Goal: Information Seeking & Learning: Learn about a topic

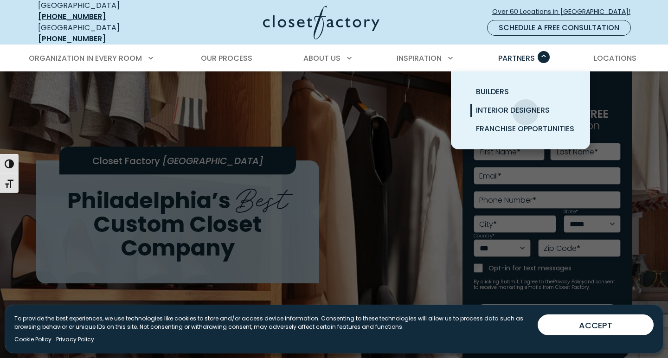
click at [525, 105] on span "Interior Designers" at bounding box center [513, 110] width 74 height 11
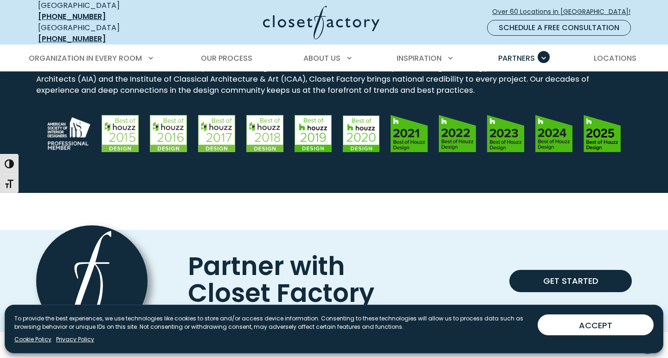
scroll to position [928, 0]
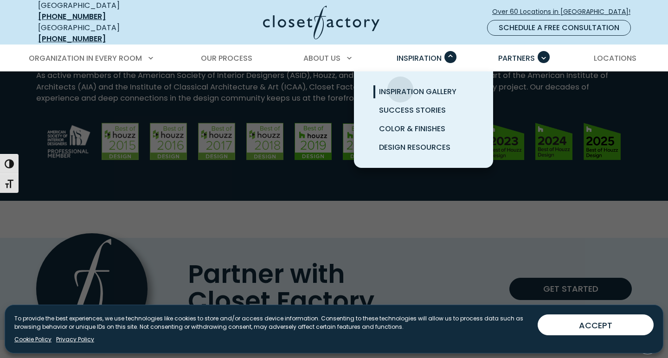
click at [400, 86] on span "Inspiration Gallery" at bounding box center [417, 91] width 77 height 11
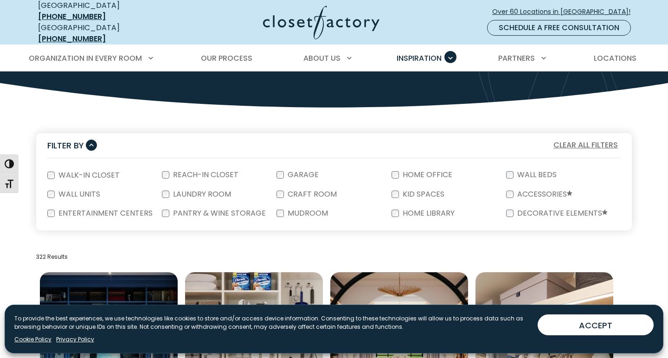
scroll to position [185, 0]
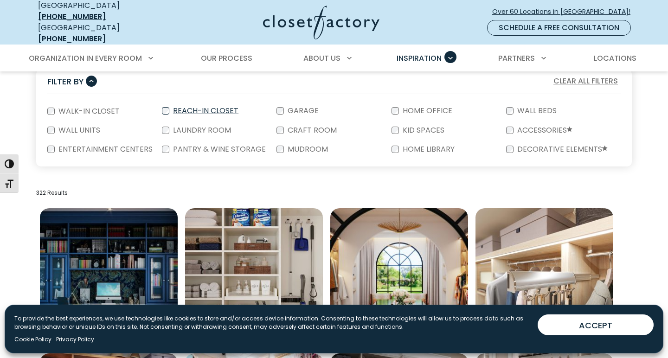
click at [230, 107] on label "Reach-In Closet" at bounding box center [204, 110] width 71 height 7
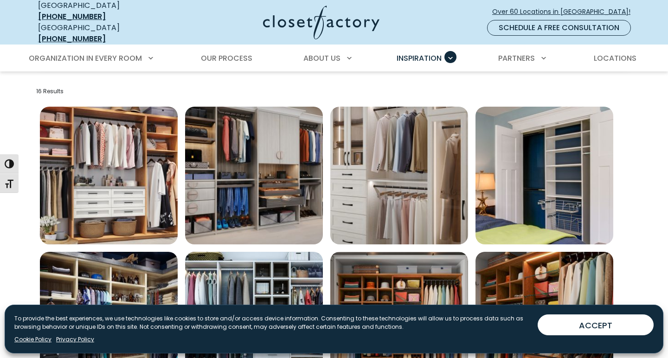
scroll to position [291, 0]
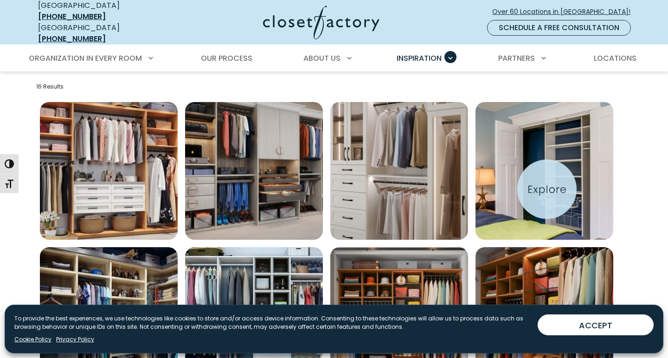
click at [547, 189] on img "Open inspiration gallery to preview enlarged image" at bounding box center [544, 171] width 138 height 138
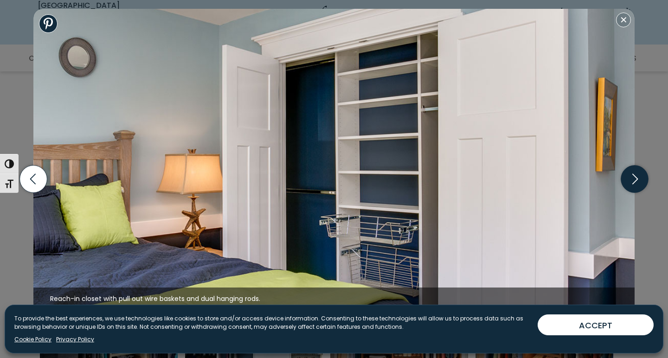
click at [631, 190] on icon "button" at bounding box center [634, 179] width 27 height 27
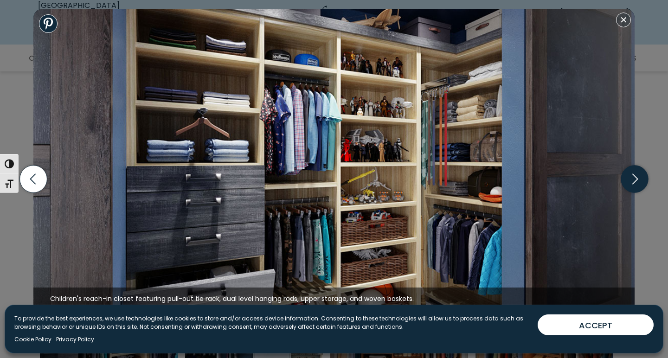
click at [631, 190] on icon "button" at bounding box center [634, 179] width 27 height 27
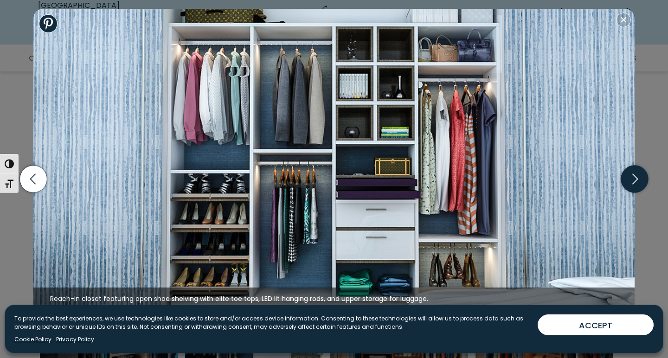
click at [631, 190] on icon "button" at bounding box center [634, 179] width 27 height 27
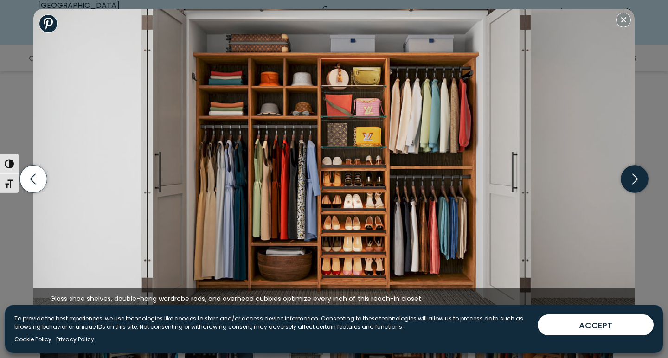
click at [631, 190] on icon "button" at bounding box center [634, 179] width 27 height 27
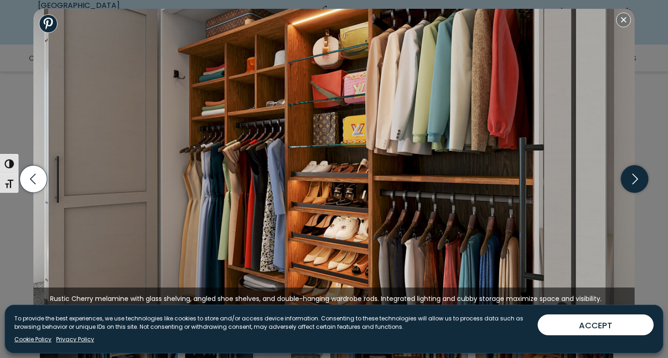
click at [631, 190] on icon "button" at bounding box center [634, 179] width 27 height 27
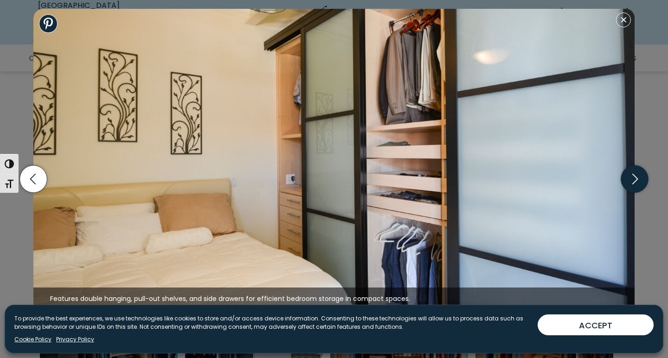
click at [631, 190] on icon "button" at bounding box center [634, 179] width 27 height 27
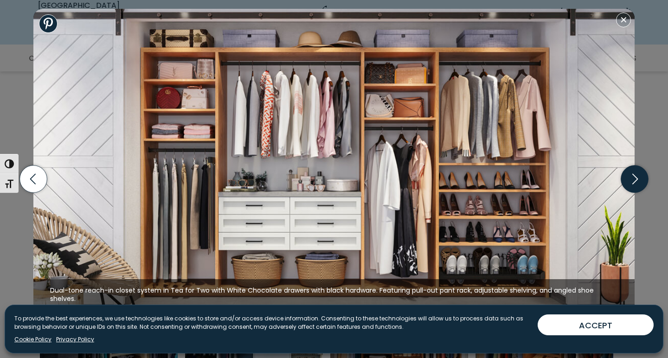
click at [631, 190] on icon "button" at bounding box center [634, 179] width 27 height 27
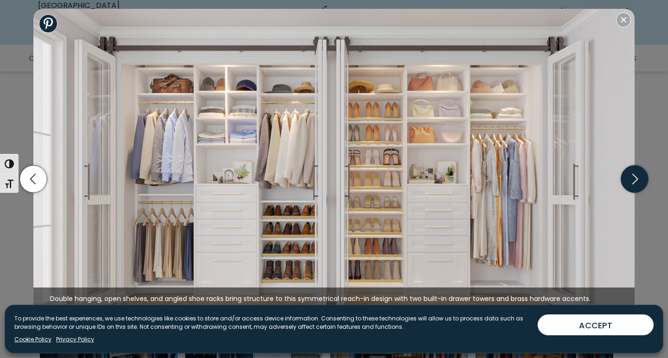
click at [631, 190] on icon "button" at bounding box center [634, 179] width 27 height 27
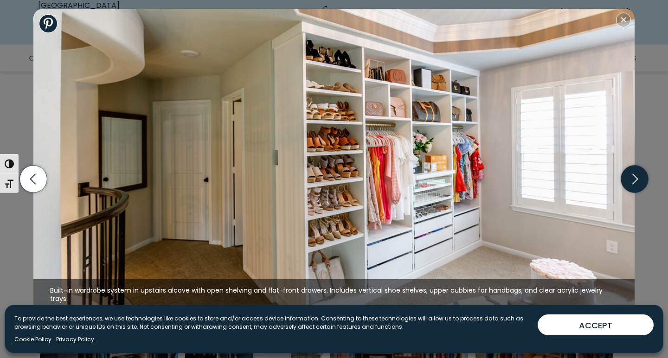
click at [631, 190] on icon "button" at bounding box center [634, 179] width 27 height 27
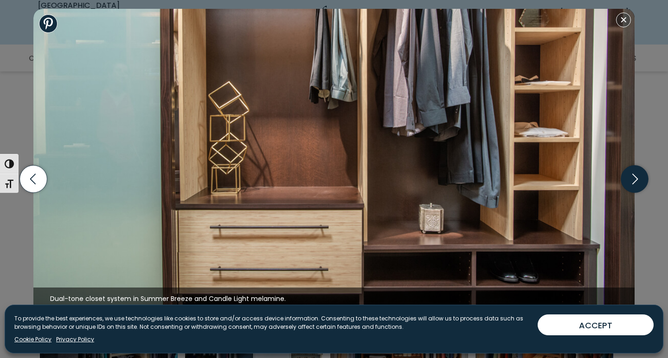
click at [631, 190] on icon "button" at bounding box center [634, 179] width 27 height 27
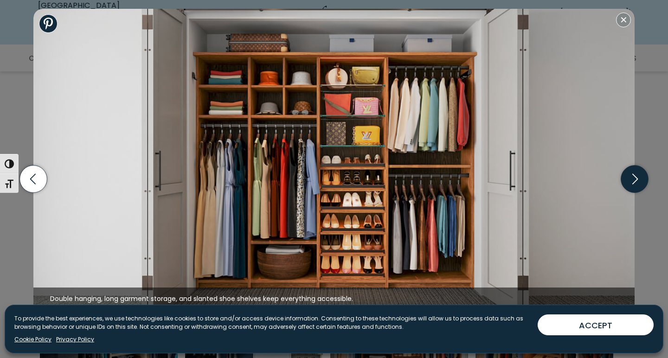
click at [631, 190] on icon "button" at bounding box center [634, 179] width 27 height 27
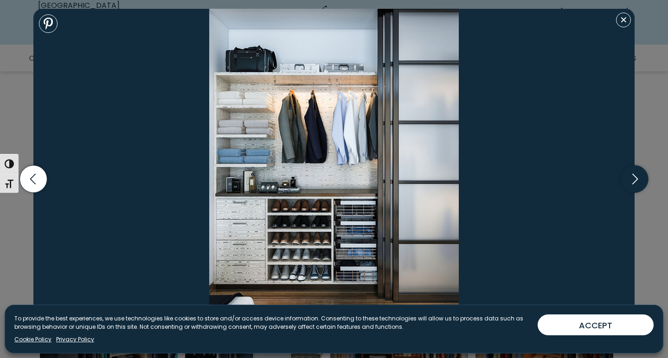
click at [631, 190] on icon "button" at bounding box center [634, 179] width 27 height 27
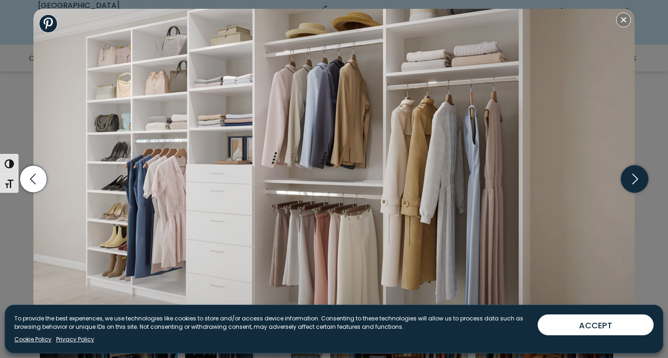
click at [631, 190] on icon "button" at bounding box center [634, 179] width 27 height 27
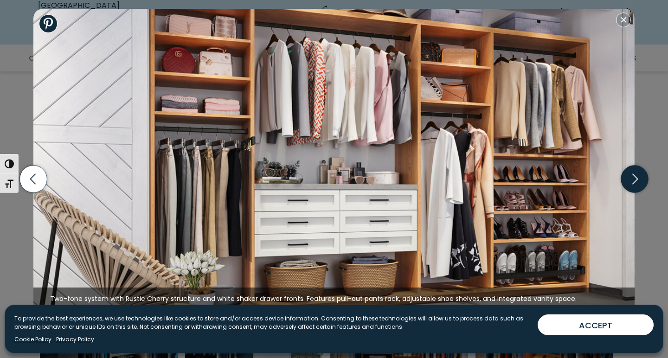
click at [631, 190] on icon "button" at bounding box center [634, 179] width 27 height 27
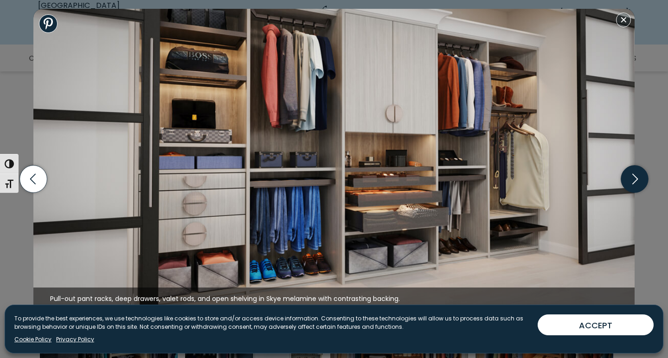
click at [631, 190] on icon "button" at bounding box center [634, 179] width 27 height 27
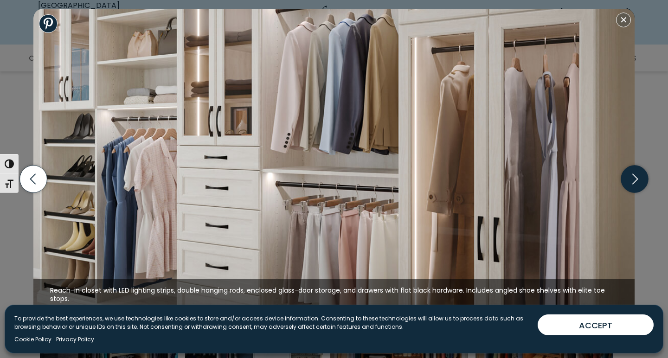
click at [631, 190] on icon "button" at bounding box center [634, 179] width 27 height 27
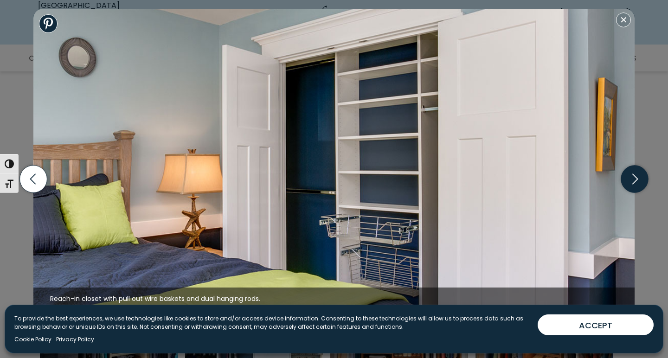
click at [631, 190] on icon "button" at bounding box center [634, 179] width 27 height 27
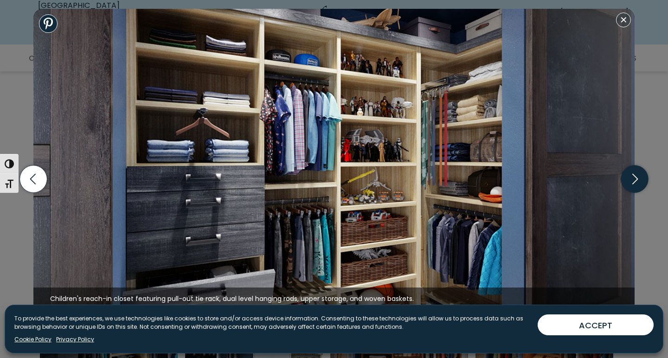
click at [627, 182] on icon "button" at bounding box center [634, 179] width 27 height 27
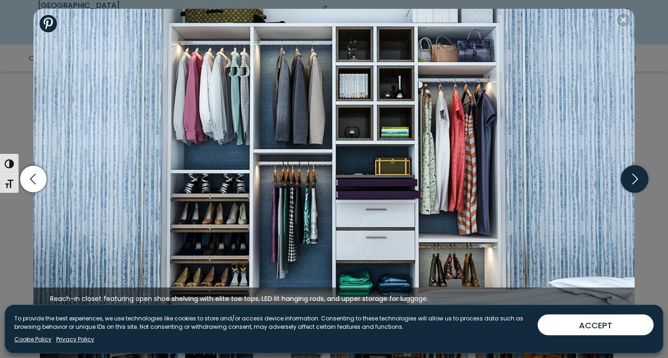
click at [627, 182] on icon "button" at bounding box center [634, 179] width 27 height 27
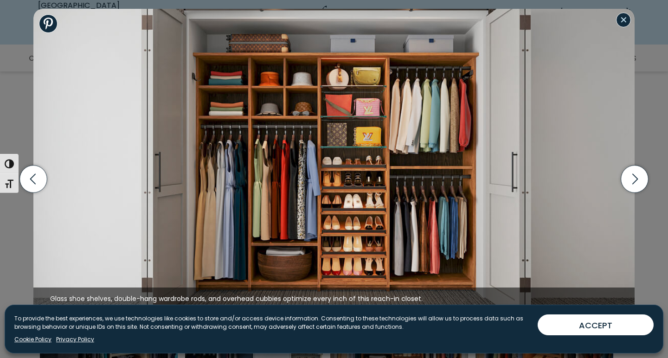
click at [619, 26] on button "Close modal" at bounding box center [623, 20] width 15 height 15
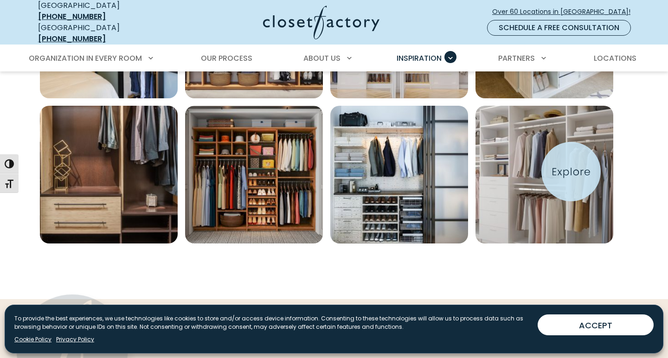
scroll to position [773, 0]
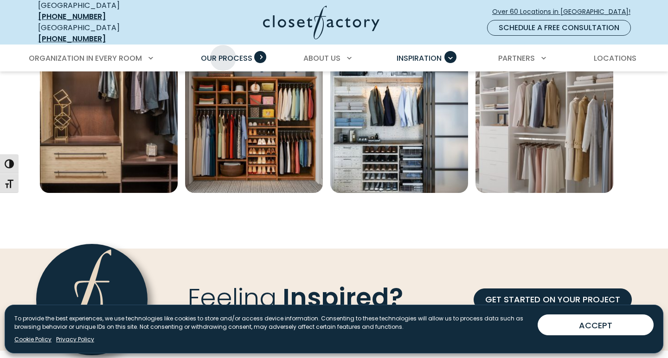
click at [223, 53] on span "Our Process" at bounding box center [226, 58] width 51 height 11
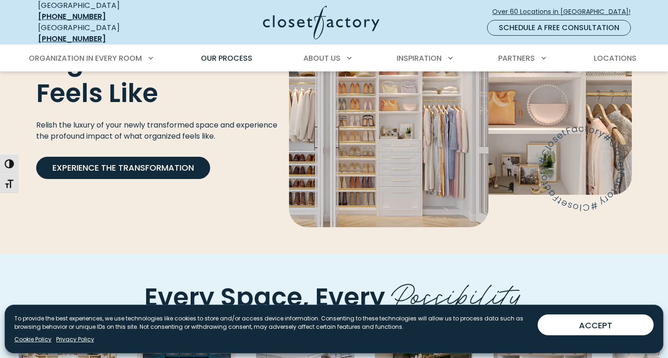
scroll to position [1672, 0]
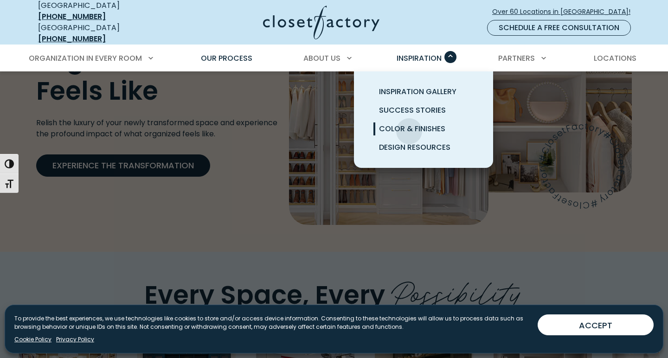
click at [409, 124] on span "Color & Finishes" at bounding box center [412, 128] width 66 height 11
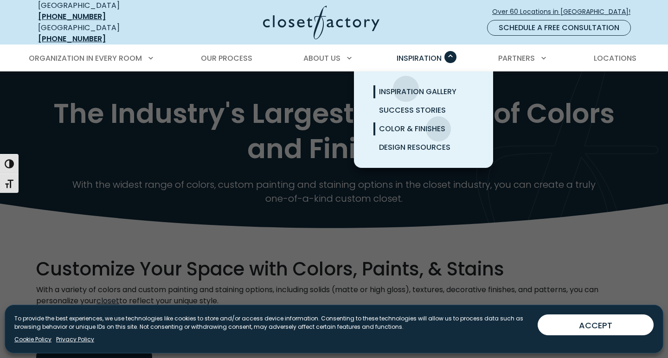
click at [406, 86] on span "Inspiration Gallery" at bounding box center [417, 91] width 77 height 11
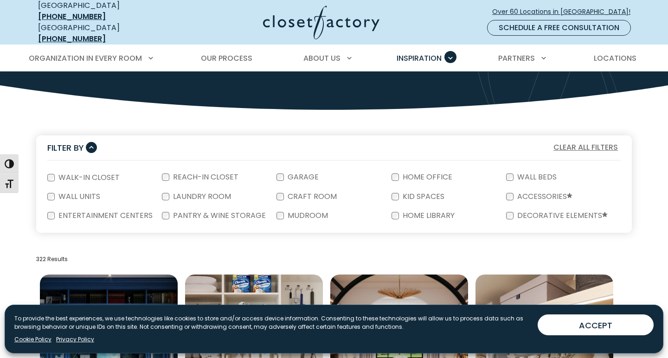
scroll to position [119, 0]
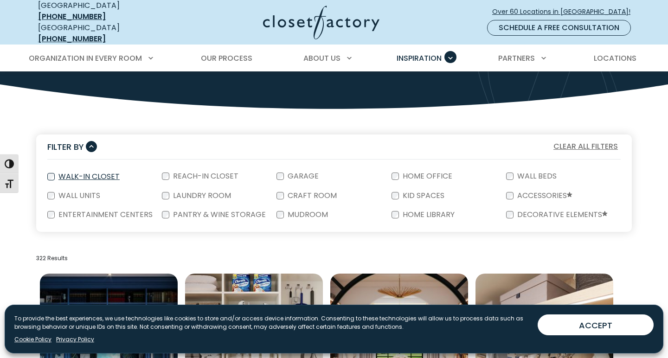
click at [80, 175] on label "Walk-In Closet" at bounding box center [88, 176] width 67 height 7
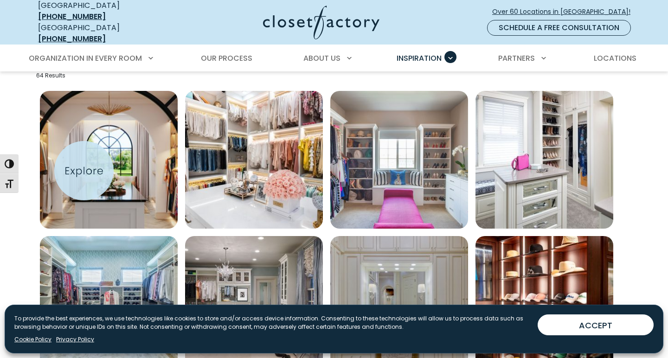
scroll to position [302, 0]
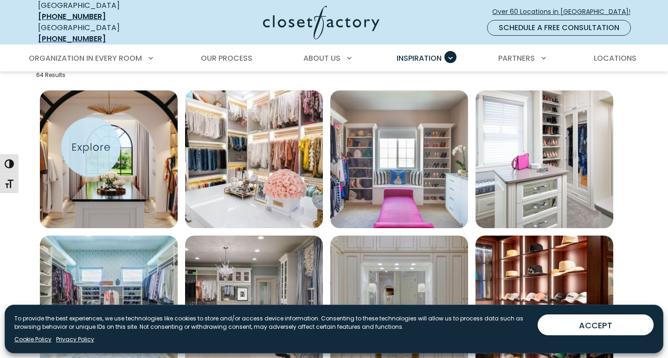
click at [91, 147] on img "Open inspiration gallery to preview enlarged image" at bounding box center [109, 159] width 138 height 138
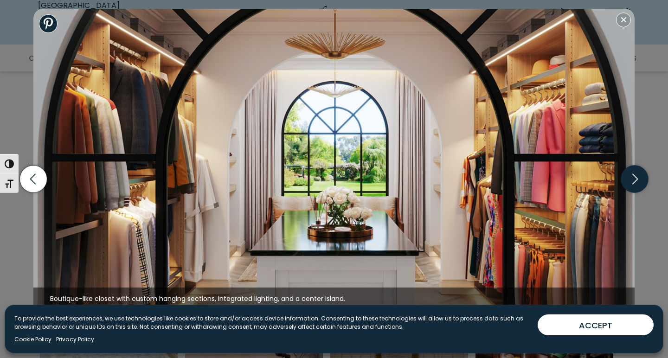
click at [637, 185] on icon "button" at bounding box center [634, 179] width 27 height 27
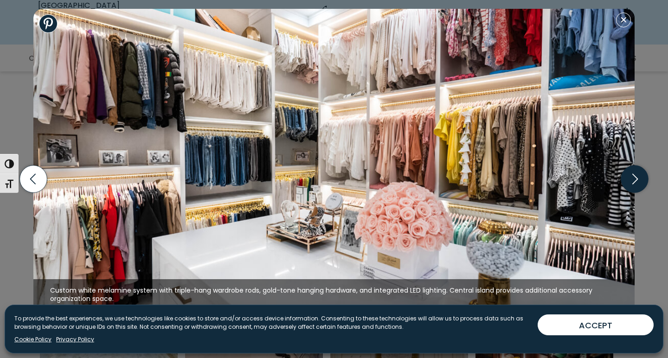
click at [637, 185] on icon "button" at bounding box center [634, 179] width 27 height 27
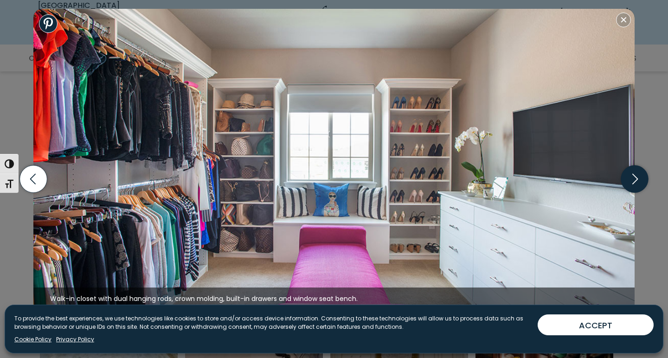
click at [637, 185] on icon "button" at bounding box center [634, 179] width 27 height 27
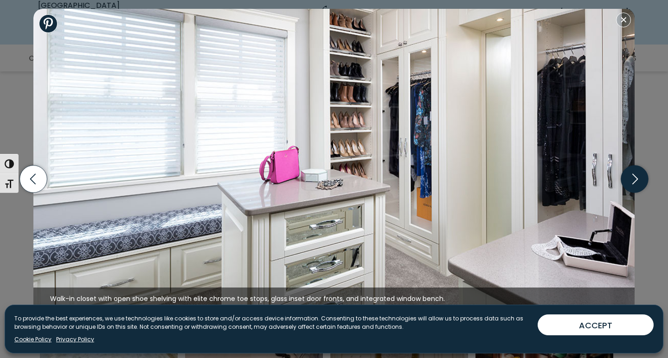
click at [637, 185] on icon "button" at bounding box center [634, 179] width 27 height 27
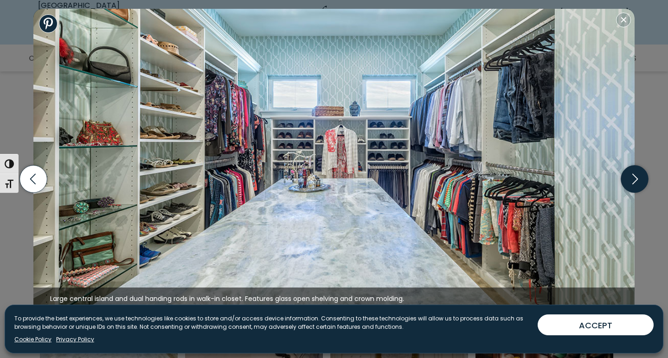
click at [637, 185] on icon "button" at bounding box center [634, 179] width 27 height 27
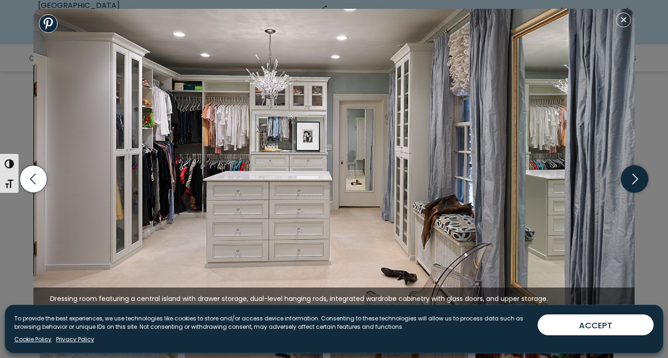
click at [637, 185] on icon "button" at bounding box center [634, 179] width 27 height 27
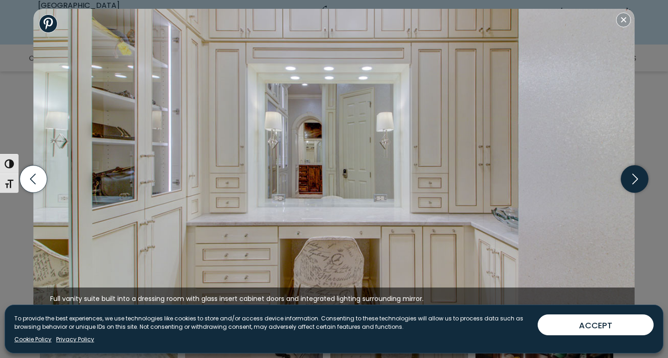
click at [637, 185] on icon "button" at bounding box center [634, 179] width 27 height 27
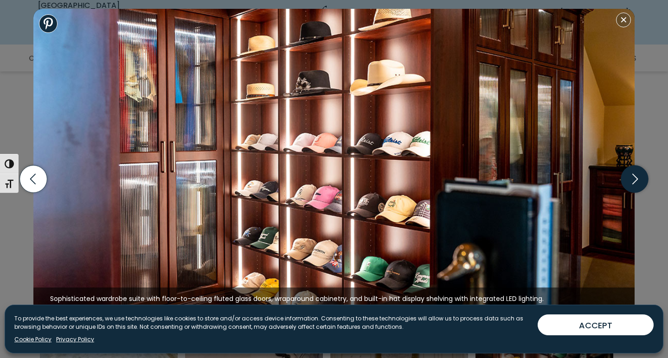
click at [637, 185] on icon "button" at bounding box center [634, 179] width 27 height 27
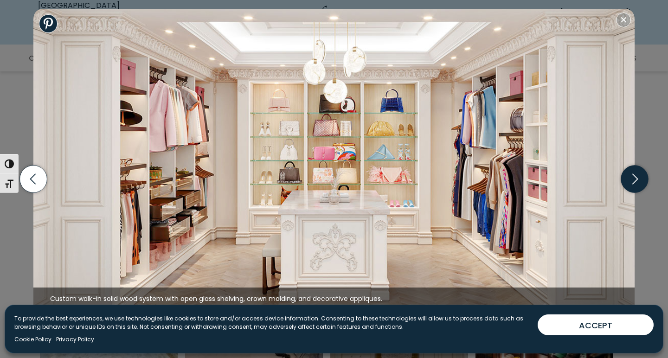
click at [637, 185] on icon "button" at bounding box center [634, 179] width 27 height 27
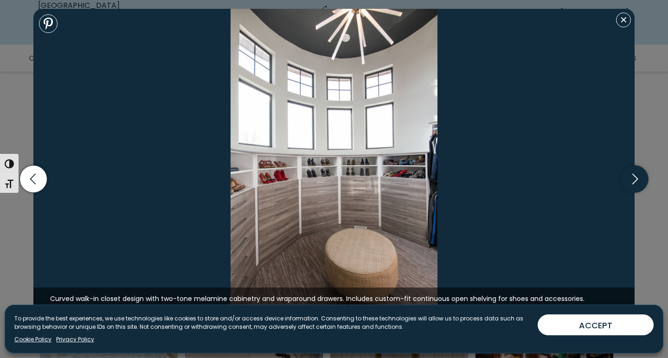
click at [637, 185] on icon "button" at bounding box center [634, 179] width 27 height 27
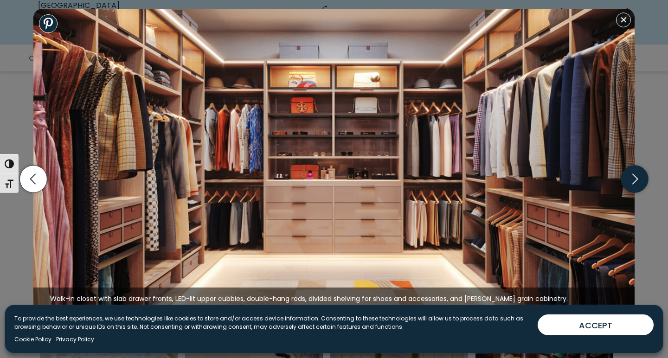
click at [637, 185] on icon "button" at bounding box center [634, 179] width 27 height 27
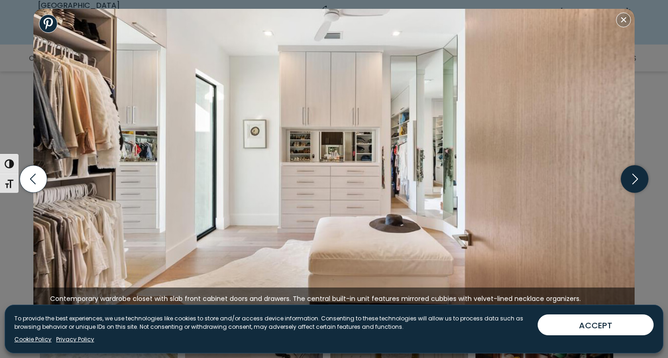
click at [637, 185] on icon "button" at bounding box center [634, 179] width 27 height 27
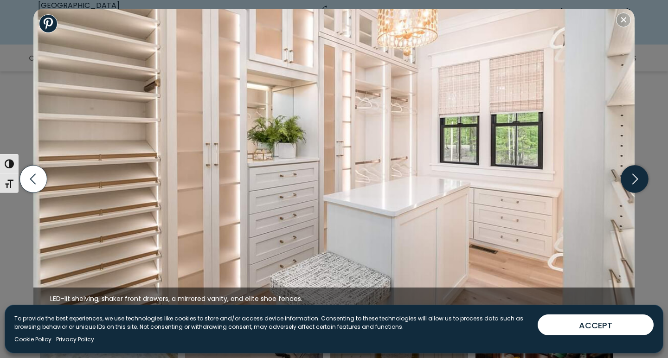
click at [637, 185] on icon "button" at bounding box center [634, 179] width 27 height 27
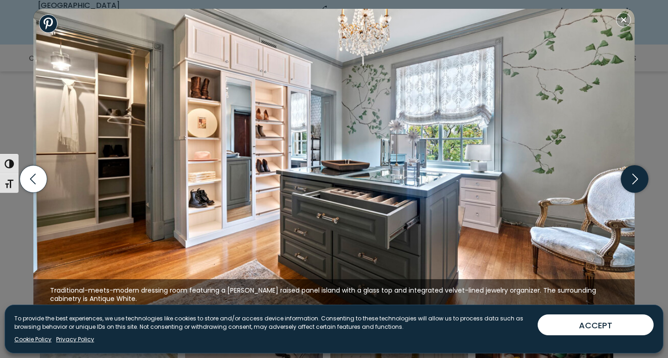
click at [637, 186] on icon "button" at bounding box center [634, 179] width 27 height 27
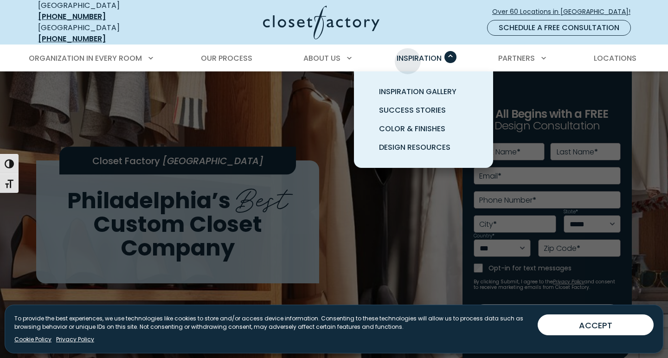
click at [408, 54] on span "Inspiration" at bounding box center [418, 58] width 45 height 11
click at [405, 86] on span "Inspiration Gallery" at bounding box center [417, 91] width 77 height 11
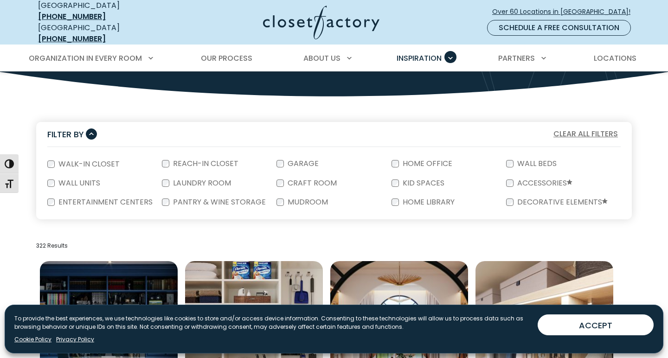
scroll to position [142, 0]
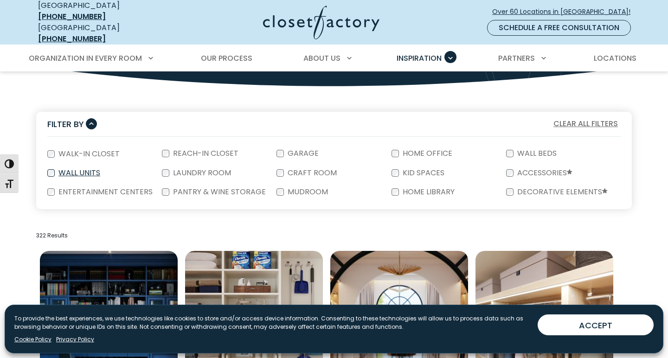
click at [73, 169] on label "Wall Units" at bounding box center [78, 172] width 47 height 7
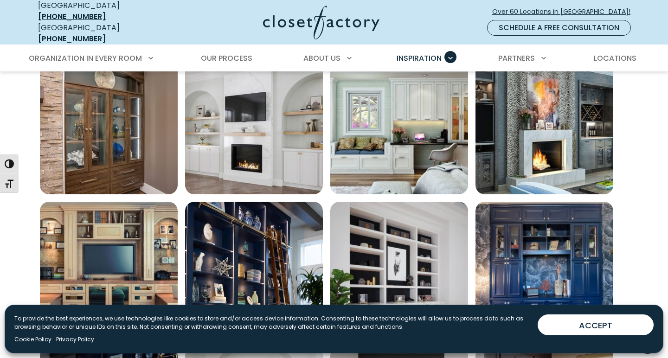
scroll to position [335, 0]
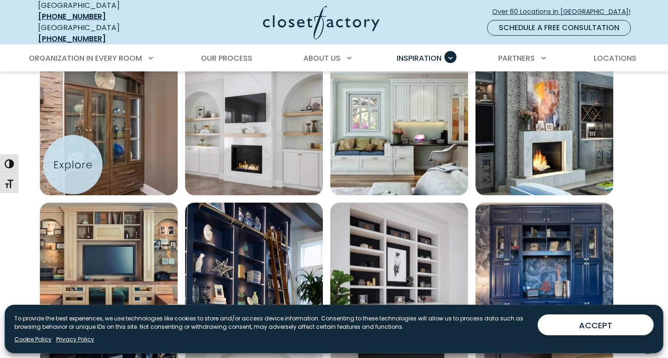
click at [73, 165] on img "Open inspiration gallery to preview enlarged image" at bounding box center [109, 126] width 138 height 138
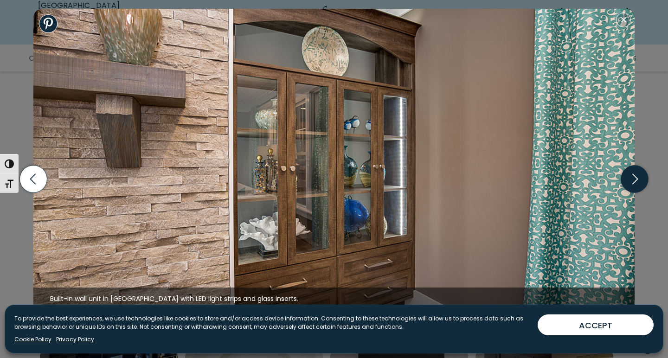
click at [623, 191] on icon "button" at bounding box center [634, 179] width 33 height 40
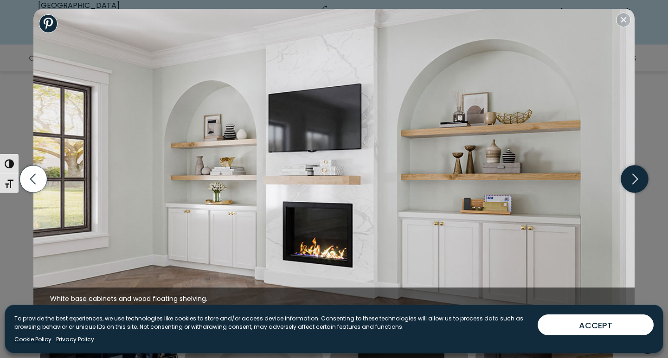
click at [623, 191] on icon "button" at bounding box center [634, 179] width 33 height 40
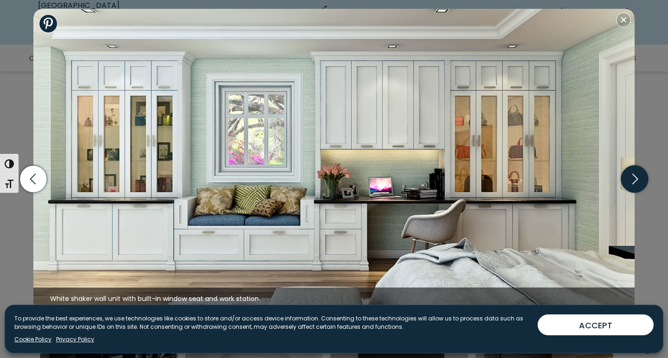
click at [623, 191] on icon "button" at bounding box center [634, 179] width 33 height 40
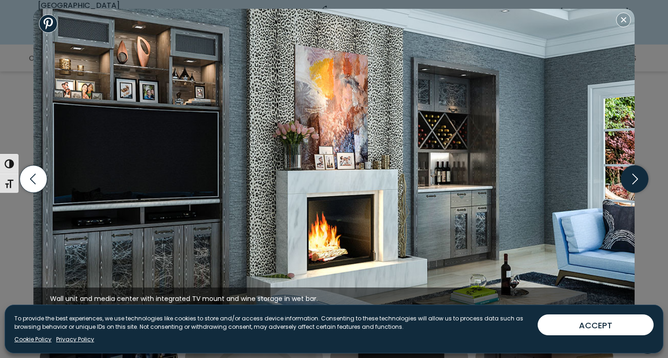
click at [623, 191] on icon "button" at bounding box center [634, 179] width 33 height 40
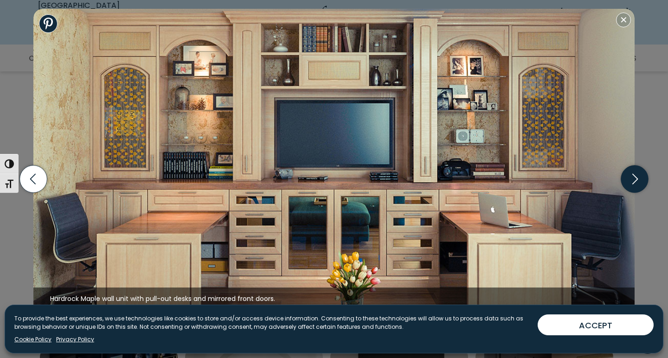
click at [623, 191] on icon "button" at bounding box center [634, 179] width 33 height 40
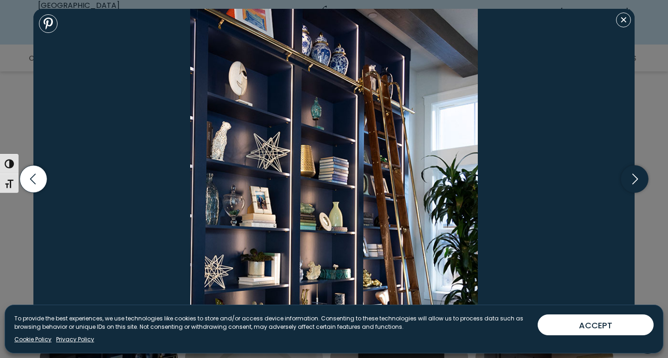
click at [623, 191] on icon "button" at bounding box center [634, 179] width 33 height 40
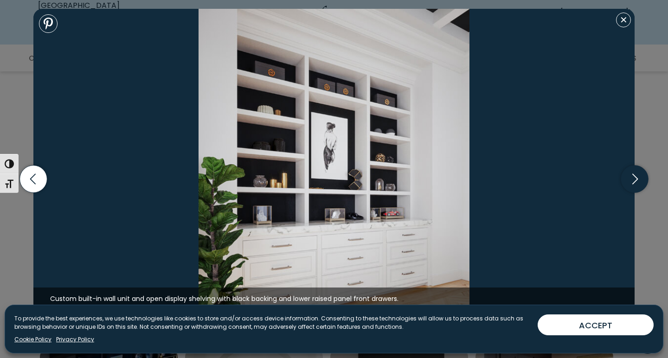
click at [623, 191] on icon "button" at bounding box center [634, 179] width 33 height 40
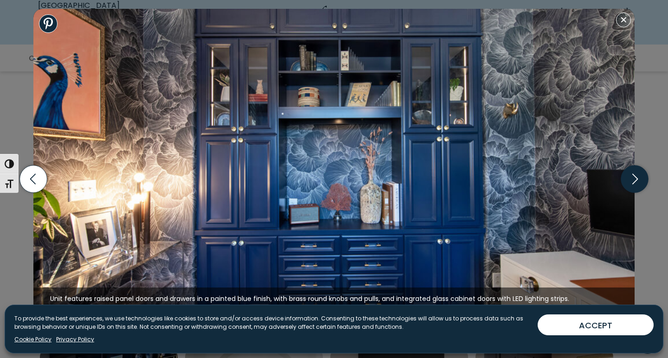
click at [623, 191] on icon "button" at bounding box center [634, 179] width 33 height 40
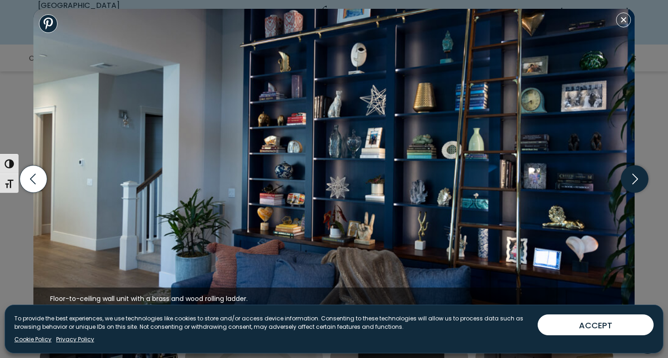
click at [623, 191] on icon "button" at bounding box center [634, 179] width 33 height 40
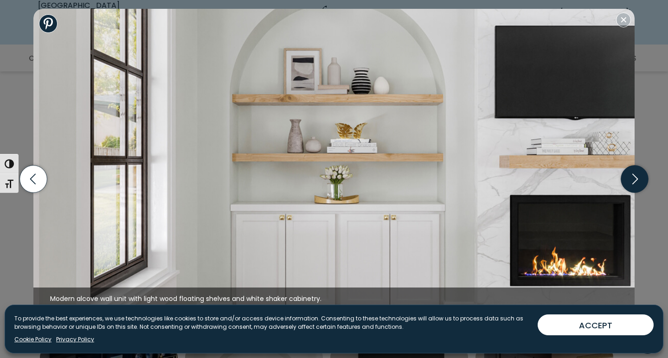
click at [623, 191] on icon "button" at bounding box center [634, 179] width 33 height 40
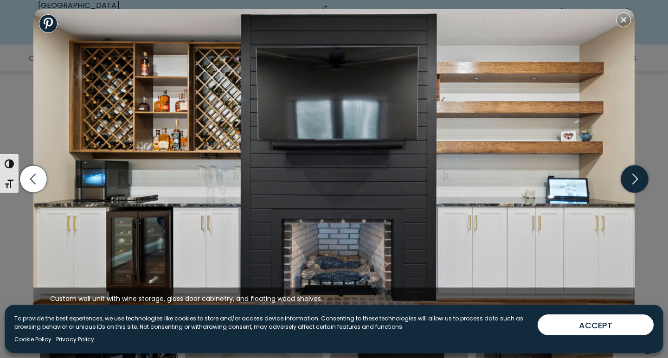
click at [623, 191] on icon "button" at bounding box center [634, 179] width 33 height 40
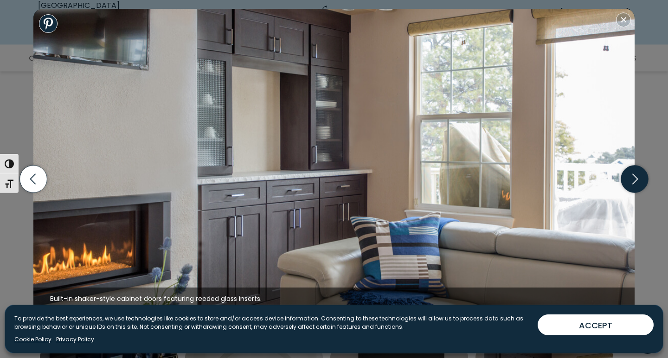
click at [623, 191] on icon "button" at bounding box center [634, 179] width 33 height 40
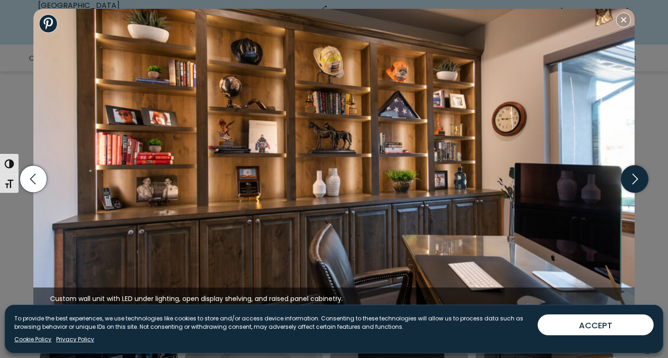
click at [623, 191] on icon "button" at bounding box center [634, 179] width 33 height 40
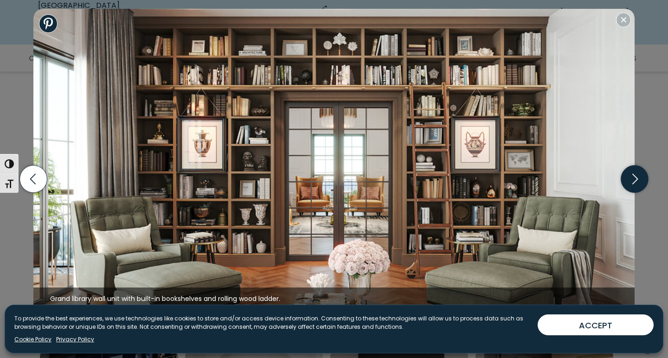
click at [623, 191] on icon "button" at bounding box center [634, 179] width 33 height 40
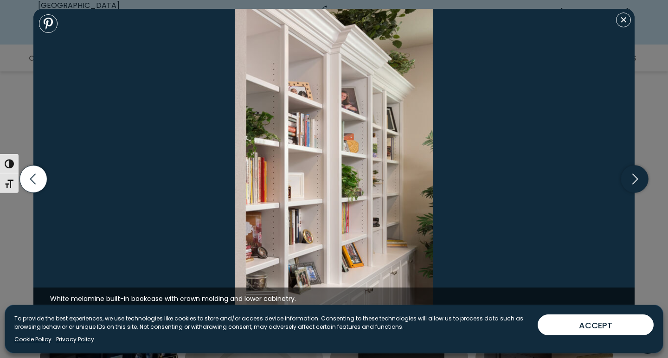
click at [623, 191] on icon "button" at bounding box center [634, 179] width 33 height 40
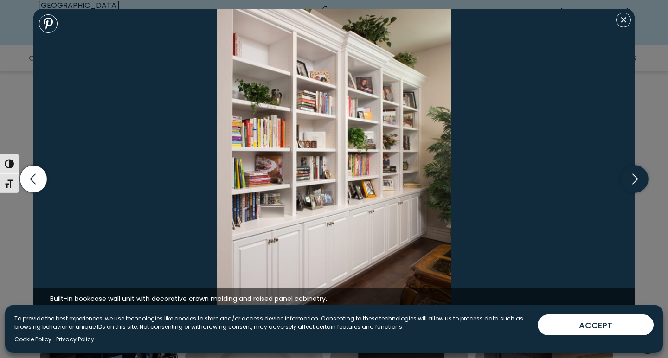
click at [623, 191] on icon "button" at bounding box center [634, 179] width 33 height 40
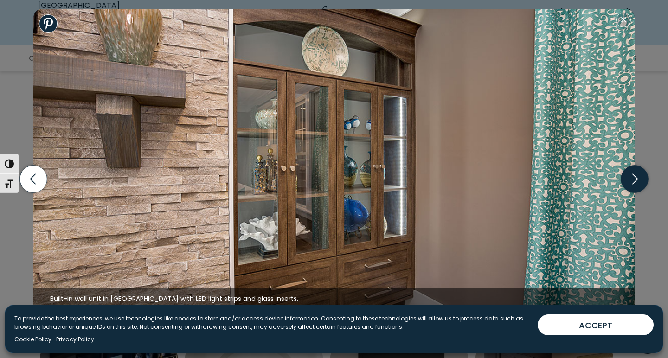
click at [623, 191] on icon "button" at bounding box center [634, 179] width 33 height 40
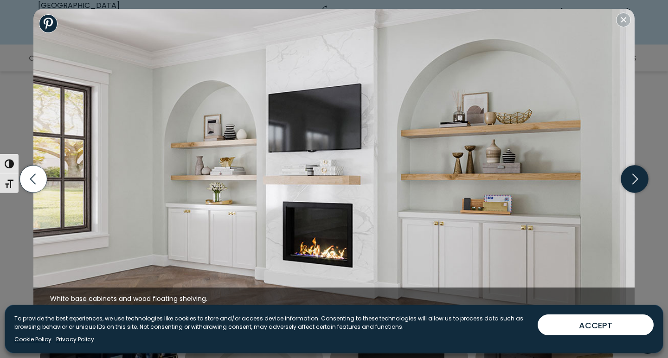
click at [623, 191] on icon "button" at bounding box center [634, 179] width 33 height 40
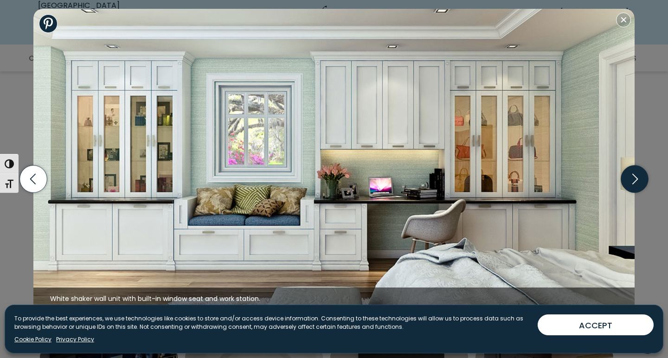
click at [623, 191] on icon "button" at bounding box center [634, 179] width 33 height 40
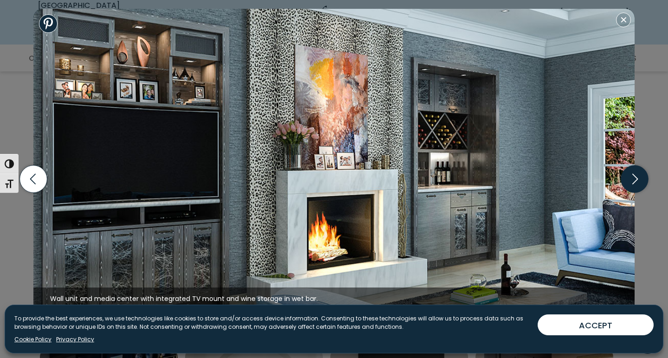
click at [623, 191] on icon "button" at bounding box center [634, 179] width 33 height 40
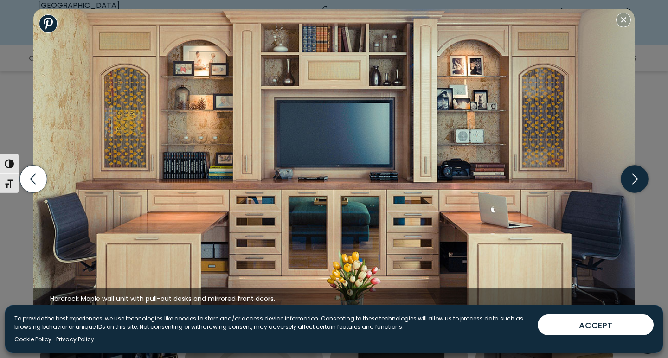
click at [623, 191] on icon "button" at bounding box center [634, 179] width 33 height 40
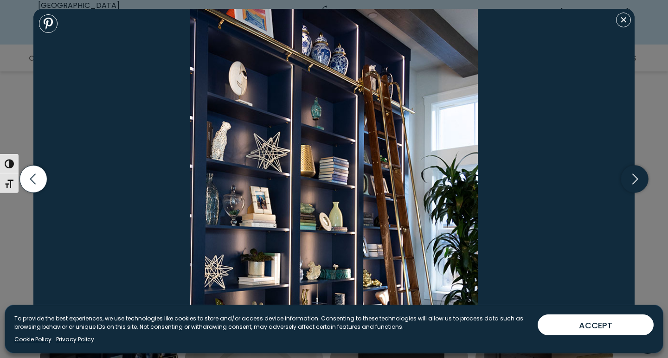
click at [623, 191] on icon "button" at bounding box center [634, 179] width 33 height 40
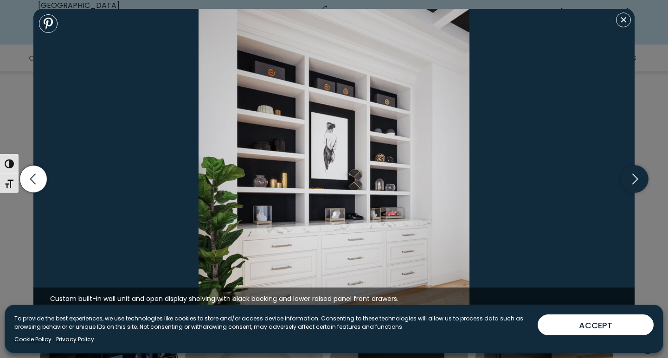
click at [623, 191] on icon "button" at bounding box center [634, 179] width 33 height 40
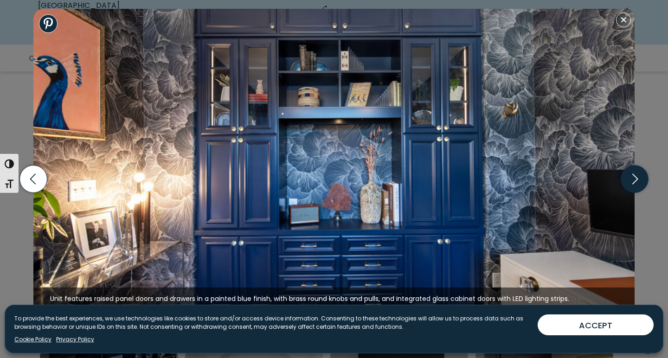
click at [623, 191] on icon "button" at bounding box center [634, 179] width 33 height 40
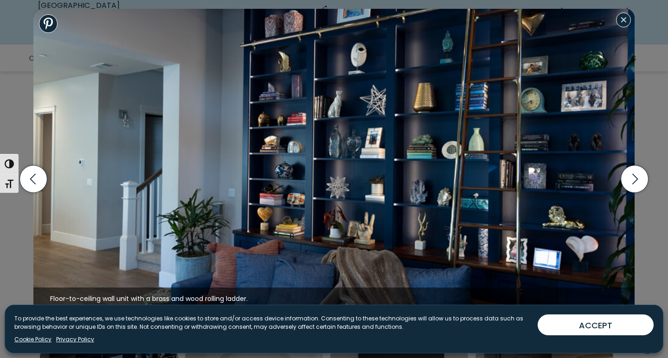
click at [628, 18] on button "Close modal" at bounding box center [623, 20] width 15 height 15
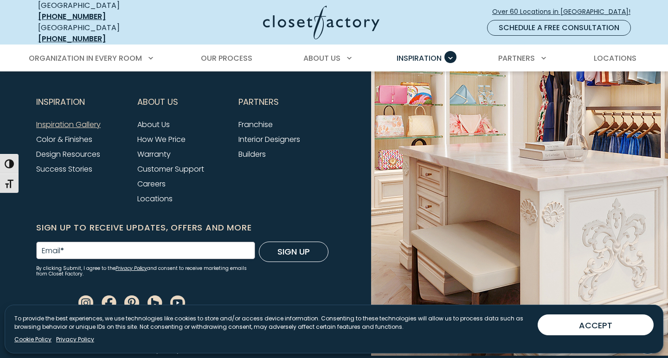
scroll to position [1300, 0]
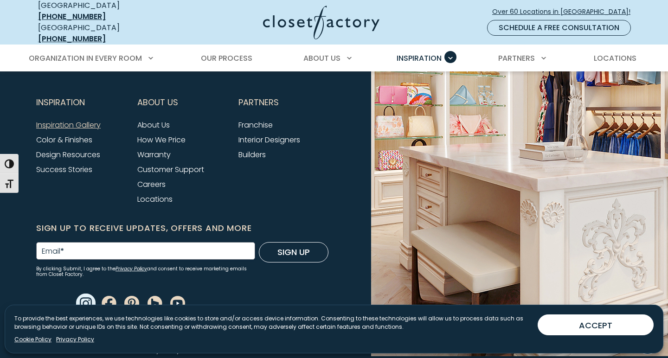
click at [83, 298] on use "Instagram" at bounding box center [85, 302] width 19 height 19
